Goal: Navigation & Orientation: Understand site structure

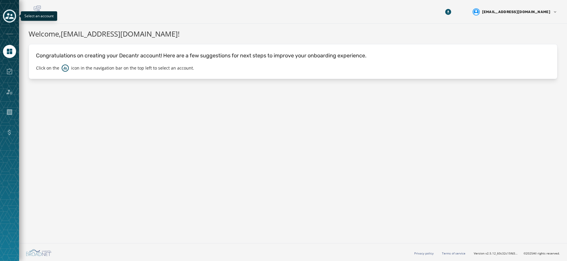
click at [10, 13] on icon "Toggle account select drawer" at bounding box center [9, 16] width 8 height 8
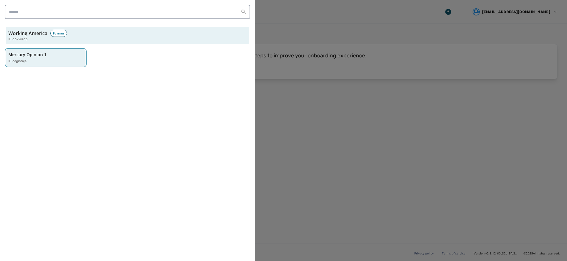
click at [38, 61] on div "ID: oogncaje" at bounding box center [42, 61] width 69 height 5
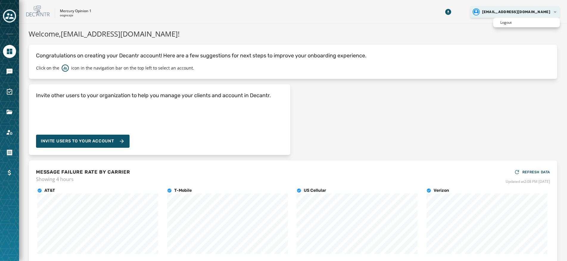
click at [497, 13] on html "Skip To Main Content Mercury Opinion 1 oogncaje [EMAIL_ADDRESS][DOMAIN_NAME] We…" at bounding box center [283, 130] width 567 height 261
click at [10, 71] on icon "Navigate to Messaging" at bounding box center [10, 72] width 6 height 6
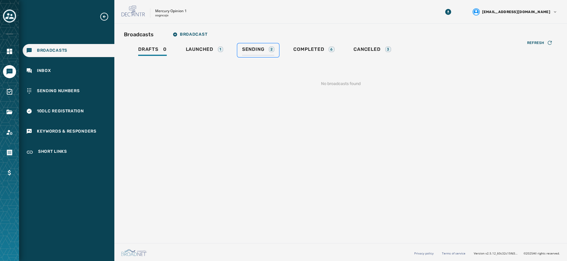
click at [251, 50] on span "Sending" at bounding box center [253, 49] width 22 height 6
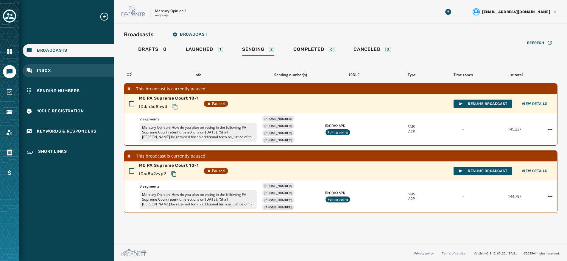
click at [59, 73] on div "Inbox" at bounding box center [69, 70] width 92 height 13
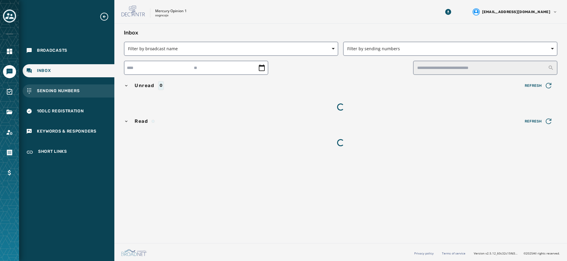
click at [58, 92] on span "Sending Numbers" at bounding box center [58, 91] width 43 height 6
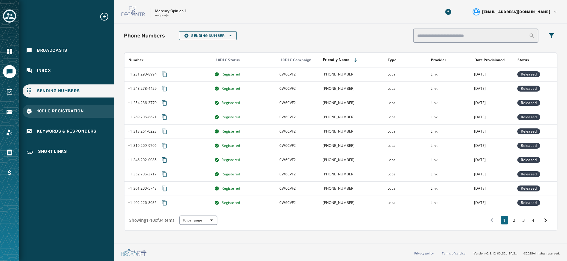
click at [60, 110] on span "10DLC Registration" at bounding box center [60, 111] width 47 height 6
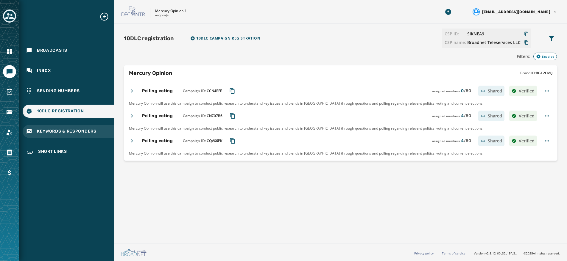
click at [59, 133] on span "Keywords & Responders" at bounding box center [67, 132] width 60 height 6
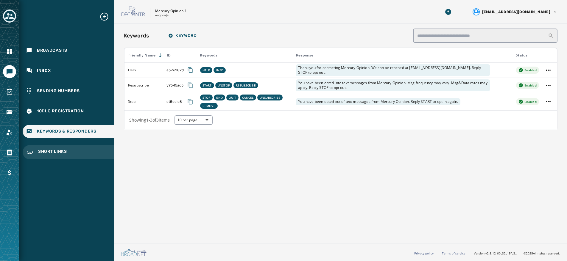
click at [53, 152] on span "Short Links" at bounding box center [52, 152] width 29 height 7
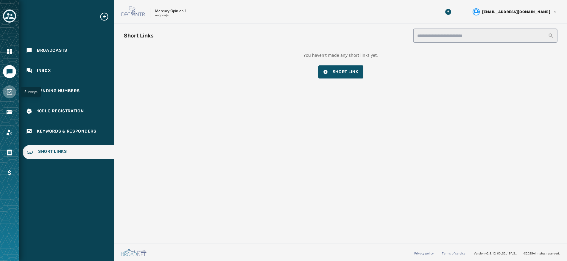
click at [7, 93] on icon "Navigate to Surveys" at bounding box center [9, 92] width 5 height 6
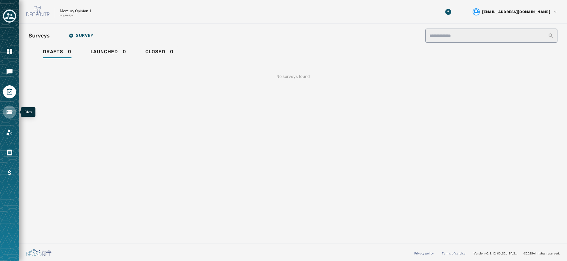
click at [7, 112] on icon "Navigate to Files" at bounding box center [9, 112] width 7 height 7
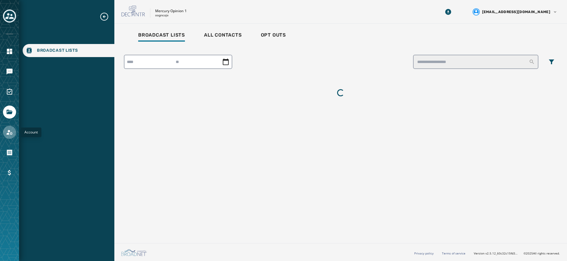
click at [10, 132] on icon "Navigate to Account" at bounding box center [9, 132] width 7 height 7
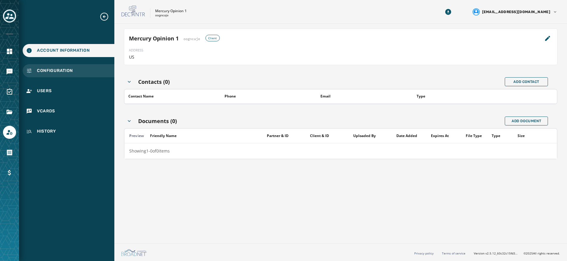
click at [57, 68] on span "Configuration" at bounding box center [55, 71] width 36 height 6
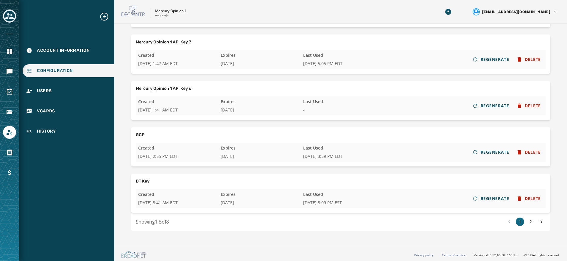
scroll to position [107, 0]
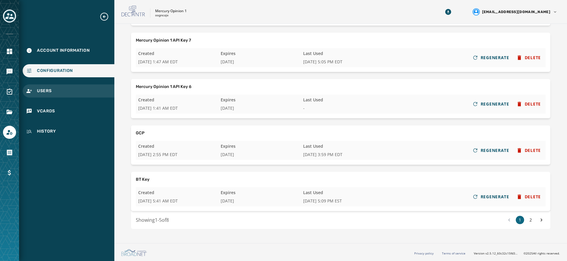
click at [46, 89] on span "Users" at bounding box center [44, 91] width 15 height 6
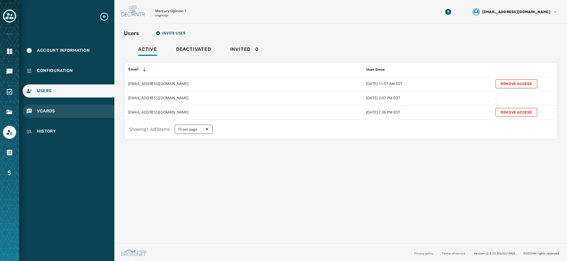
click at [53, 109] on span "vCards" at bounding box center [46, 111] width 18 height 6
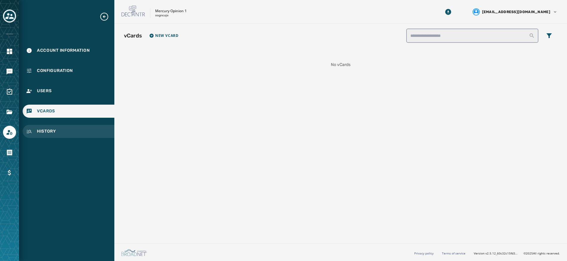
click at [57, 133] on div "History" at bounding box center [69, 131] width 92 height 13
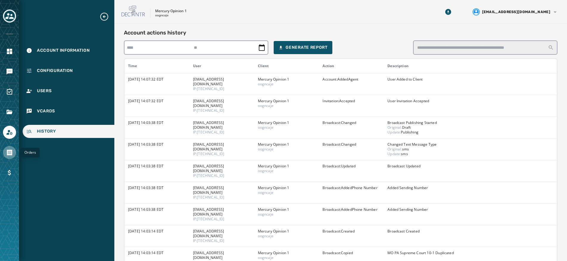
click at [9, 150] on icon "Navigate to Orders" at bounding box center [9, 152] width 7 height 7
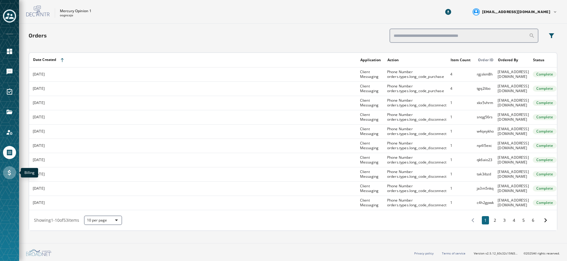
click at [10, 174] on icon "Navigate to Billing" at bounding box center [9, 172] width 7 height 7
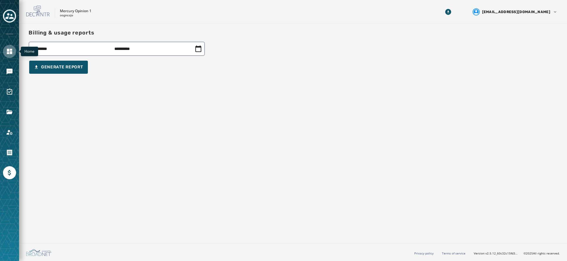
click at [8, 51] on icon "Navigate to Home" at bounding box center [9, 51] width 5 height 5
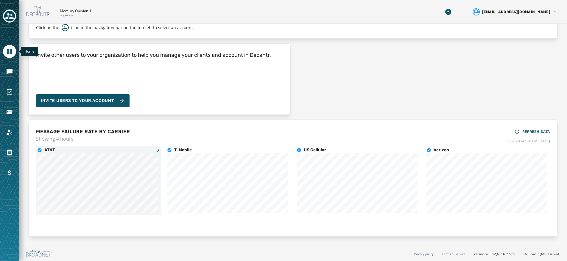
scroll to position [41, 0]
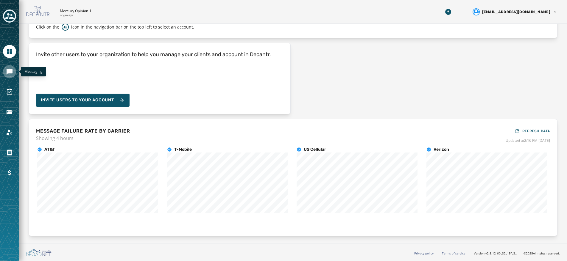
click at [6, 70] on icon "Navigate to Messaging" at bounding box center [9, 71] width 7 height 7
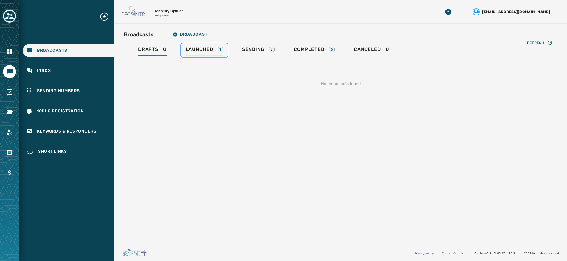
click at [211, 50] on span "Launched" at bounding box center [199, 49] width 27 height 6
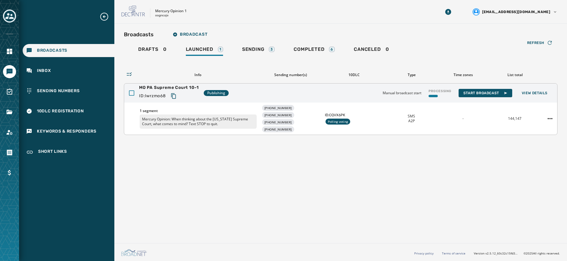
click at [131, 94] on div at bounding box center [131, 93] width 5 height 5
click at [131, 94] on icon at bounding box center [131, 93] width 5 height 5
click at [261, 50] on span "Sending" at bounding box center [253, 49] width 22 height 6
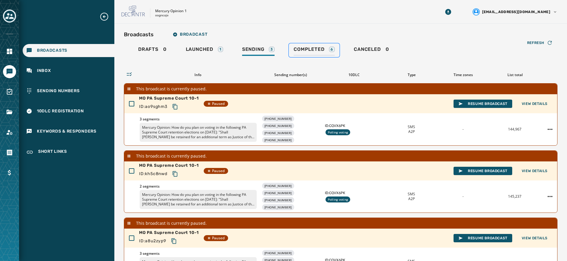
click at [303, 47] on span "Completed" at bounding box center [309, 49] width 31 height 6
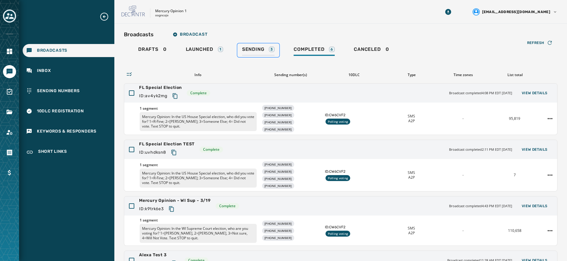
click at [242, 48] on span "Sending" at bounding box center [253, 49] width 22 height 6
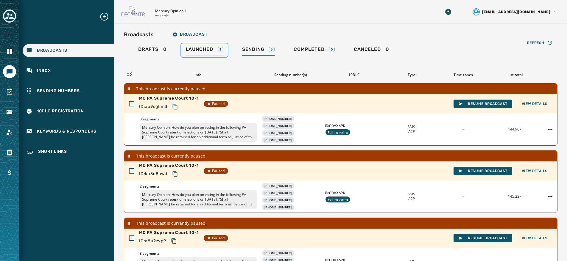
click at [203, 51] on span "Launched" at bounding box center [199, 49] width 27 height 6
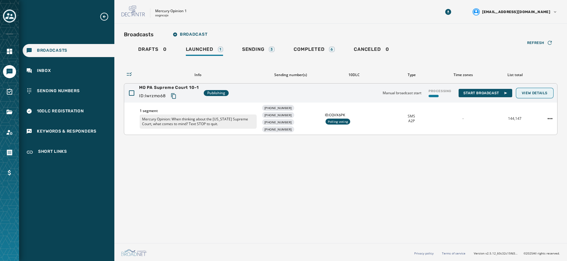
click at [534, 92] on span "View Details" at bounding box center [535, 93] width 26 height 5
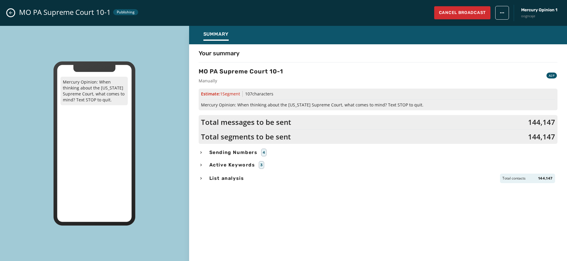
click at [10, 13] on icon "Close admin drawer" at bounding box center [10, 12] width 3 height 3
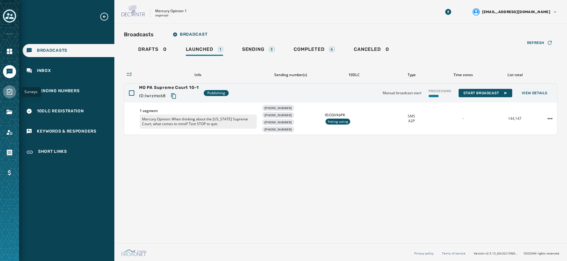
click at [11, 93] on icon "Navigate to Surveys" at bounding box center [9, 91] width 7 height 7
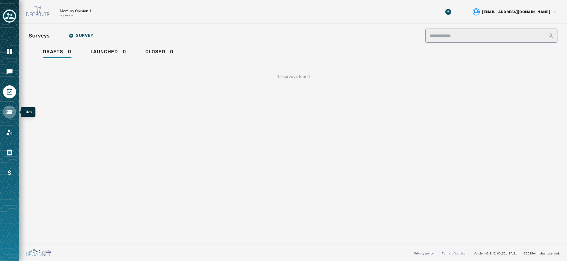
click at [9, 111] on icon "Navigate to Files" at bounding box center [9, 112] width 7 height 7
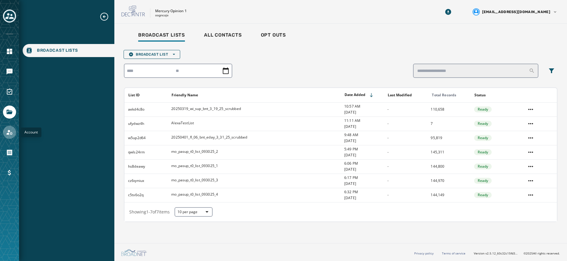
click at [7, 132] on icon "Navigate to Account" at bounding box center [9, 132] width 7 height 7
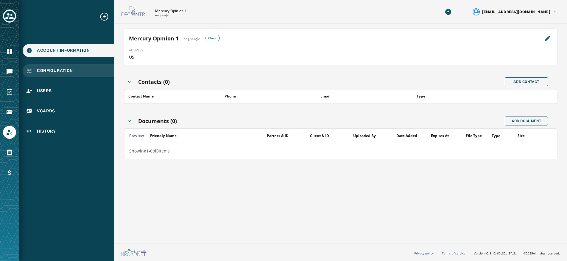
click at [58, 70] on span "Configuration" at bounding box center [55, 71] width 36 height 6
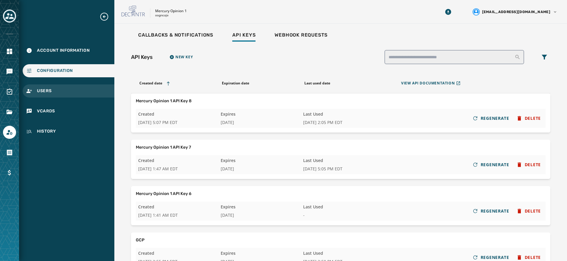
click at [51, 89] on span "Users" at bounding box center [44, 91] width 15 height 6
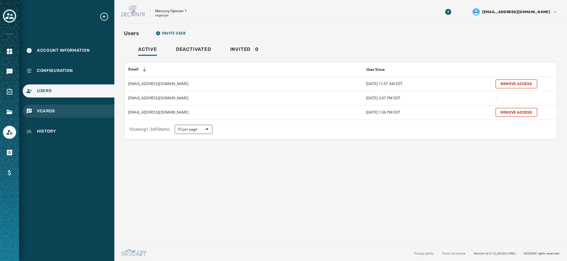
click at [46, 110] on span "vCards" at bounding box center [46, 111] width 18 height 6
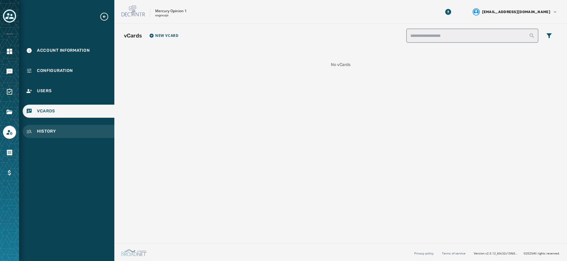
click at [42, 128] on div "History" at bounding box center [69, 131] width 92 height 13
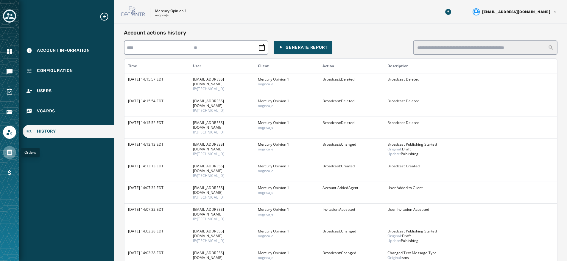
click at [7, 153] on icon "Navigate to Orders" at bounding box center [9, 153] width 5 height 6
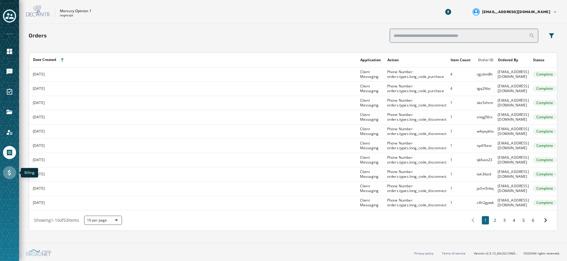
click at [10, 171] on icon "Navigate to Billing" at bounding box center [9, 172] width 7 height 7
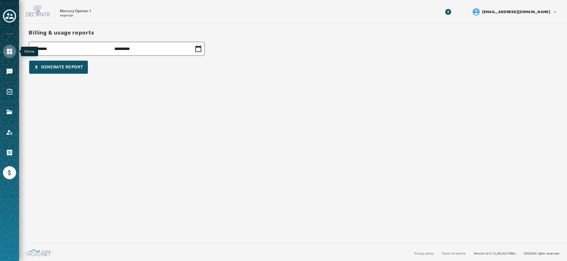
click at [4, 50] on link "Navigate to Home" at bounding box center [9, 51] width 13 height 13
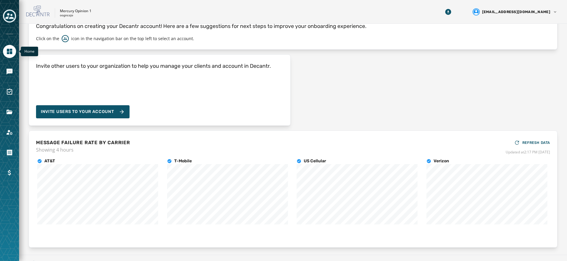
scroll to position [11, 0]
